Goal: Register for event/course

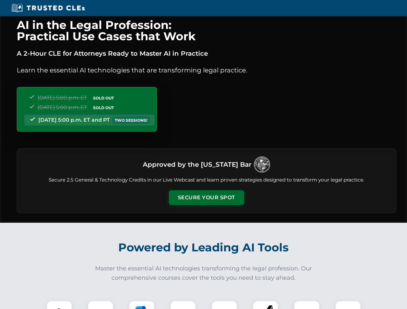
click at [206, 198] on button "Secure Your Spot" at bounding box center [206, 197] width 75 height 15
click at [59, 305] on img at bounding box center [59, 313] width 19 height 19
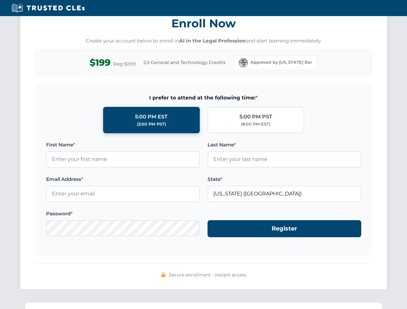
scroll to position [633, 0]
